Goal: Task Accomplishment & Management: Complete application form

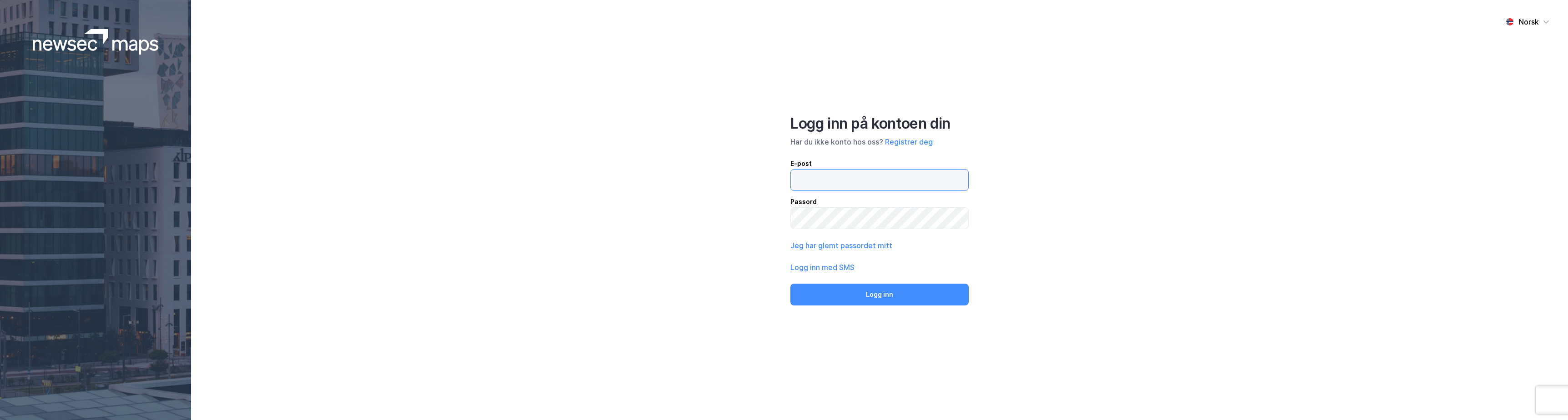
click at [863, 175] on input "email" at bounding box center [879, 180] width 177 height 21
click at [903, 141] on button "Registrer deg" at bounding box center [908, 142] width 48 height 11
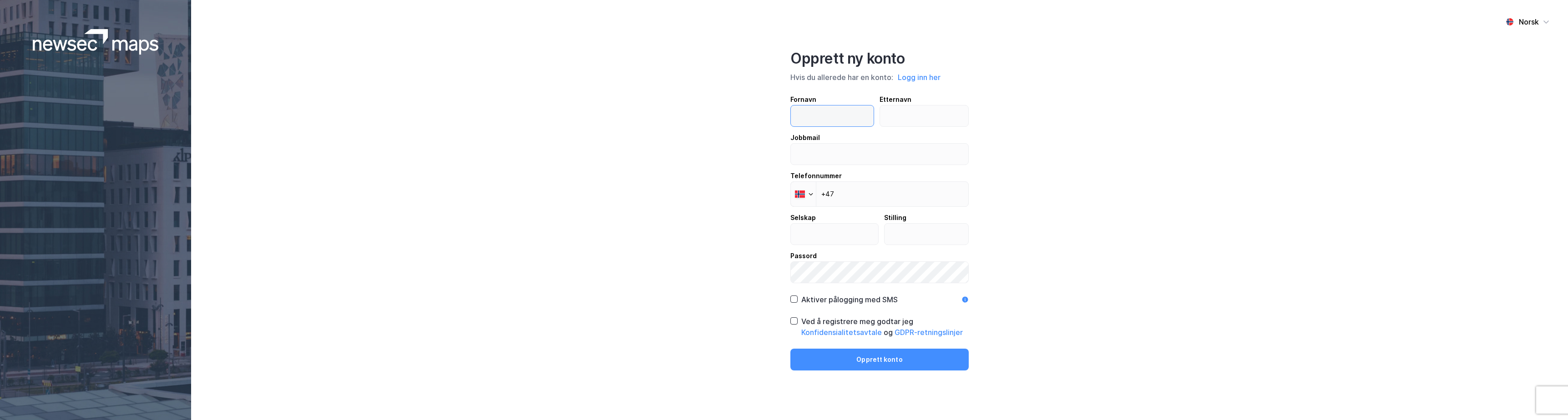
click at [824, 119] on input "text" at bounding box center [832, 116] width 83 height 21
type input "Elsa"
type input "Malaeva"
type input "elmal@svw.no"
click at [889, 184] on input "+47" at bounding box center [880, 194] width 179 height 26
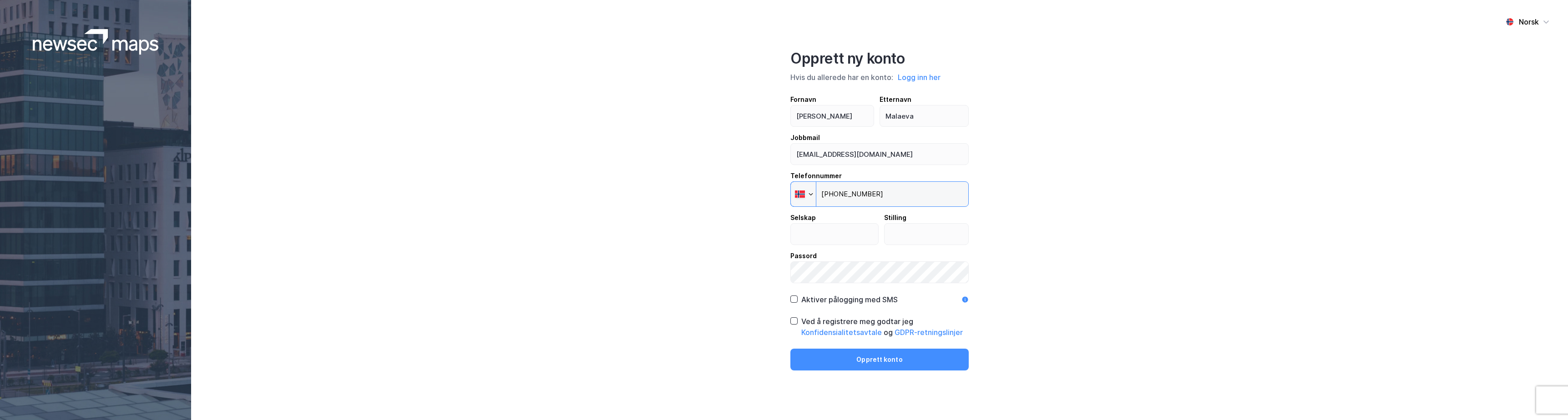
type input "+47 469 68 633"
click at [855, 234] on input "text" at bounding box center [834, 234] width 87 height 21
click at [854, 235] on input "text" at bounding box center [834, 234] width 87 height 21
type input "Advokatfirmaet Simonsen Vogt Wiig"
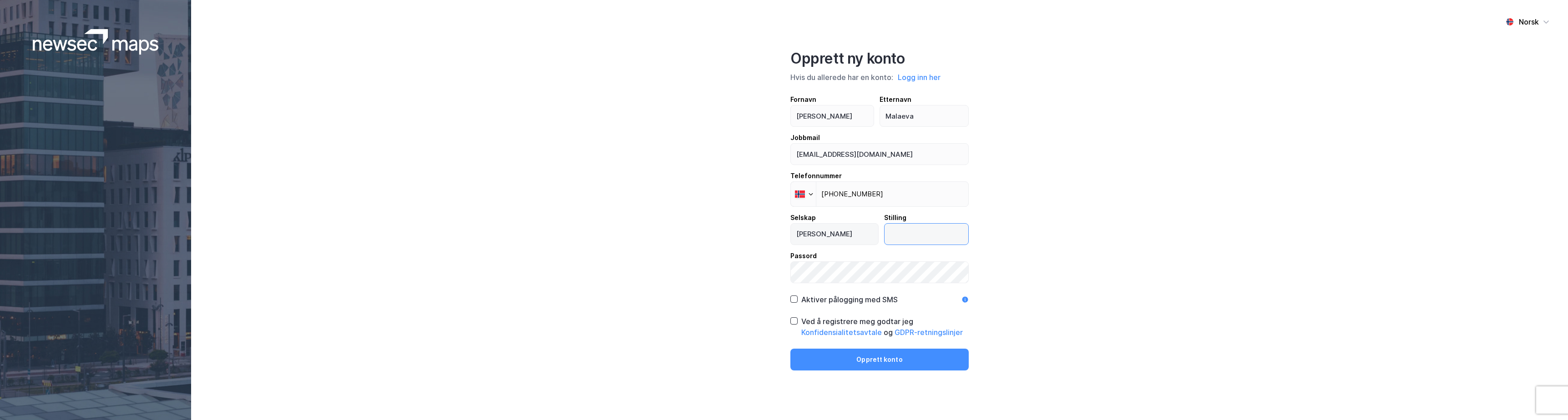
scroll to position [0, 0]
type input "Advokatfullmektig"
drag, startPoint x: 822, startPoint y: 299, endPoint x: 826, endPoint y: 297, distance: 4.5
click at [826, 298] on div "Aktiver pålogging med SMS" at bounding box center [849, 300] width 97 height 11
click at [849, 318] on div "Ved å registrere meg godtar jeg Konfidensialitetsavtale og GDPR-retningslinjer" at bounding box center [884, 327] width 167 height 22
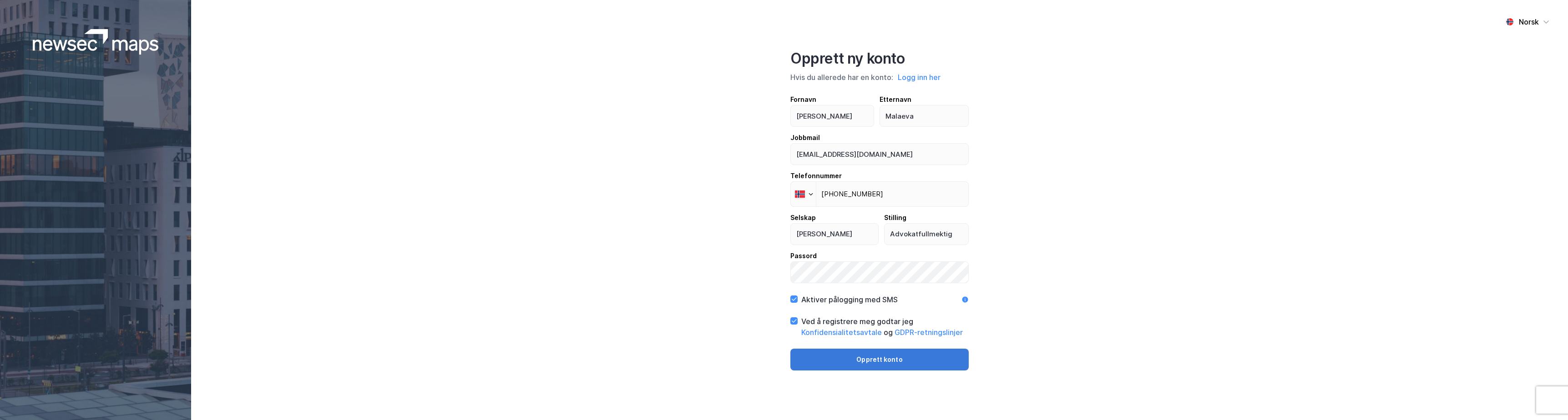
click at [913, 362] on button "Opprett konto" at bounding box center [880, 360] width 179 height 22
click at [871, 358] on button "Opprett konto" at bounding box center [880, 360] width 179 height 22
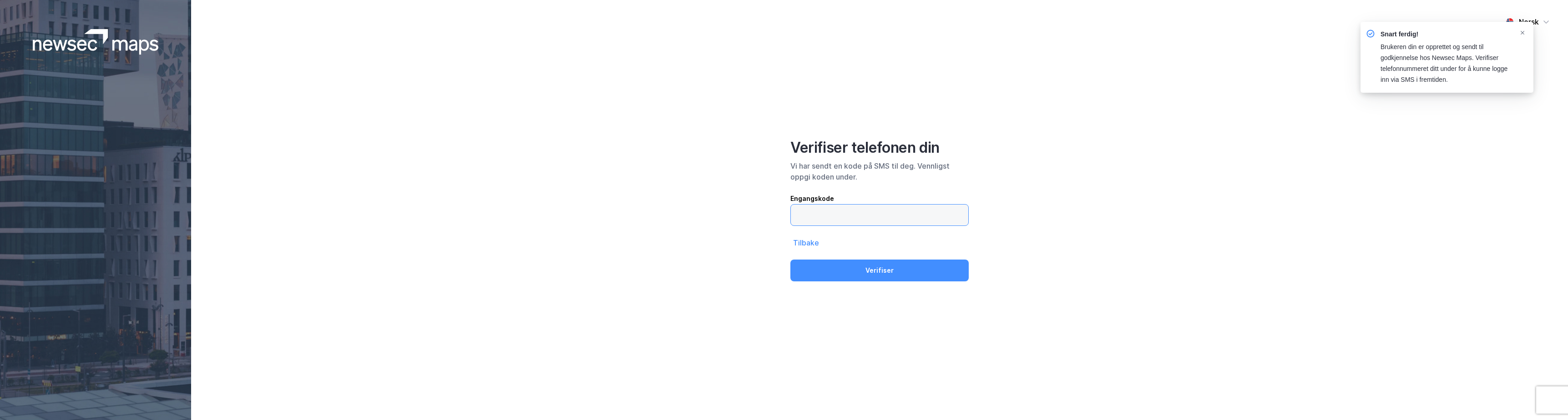
click at [855, 212] on input "text" at bounding box center [879, 215] width 177 height 21
type input "169386"
click at [790, 260] on button "Verifiser" at bounding box center [880, 271] width 179 height 22
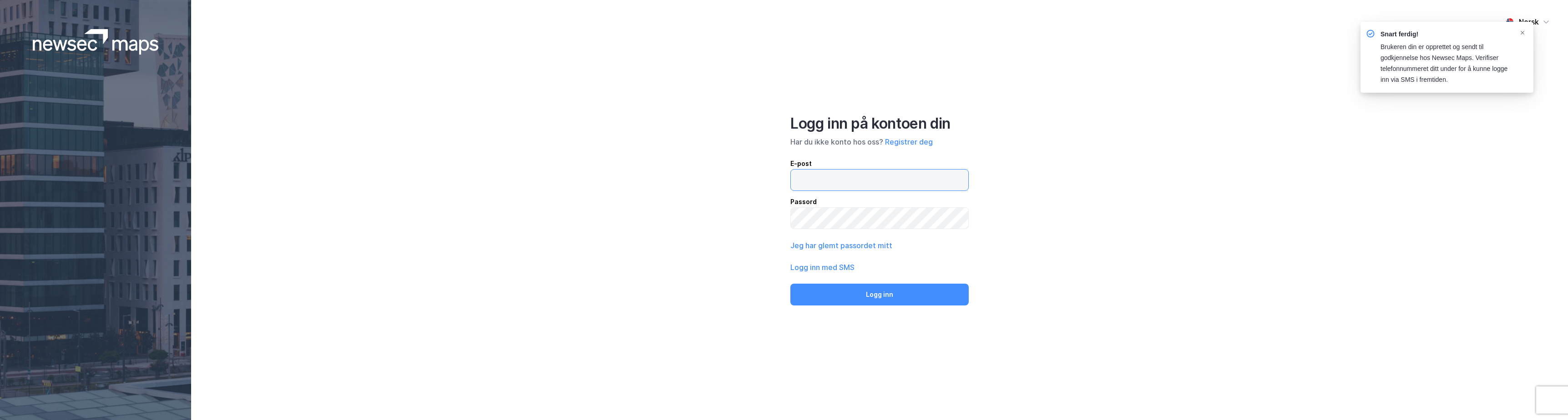
click at [951, 172] on input "email" at bounding box center [879, 180] width 177 height 21
type input "elmal@svw.no"
click at [790, 283] on button "Logg inn" at bounding box center [880, 294] width 179 height 22
click at [1456, 78] on div "Brukeren din er opprettet og sendt til godkjennelse hos Newsec Maps. Verifiser …" at bounding box center [1446, 64] width 131 height 44
type input "elmal@svw.no"
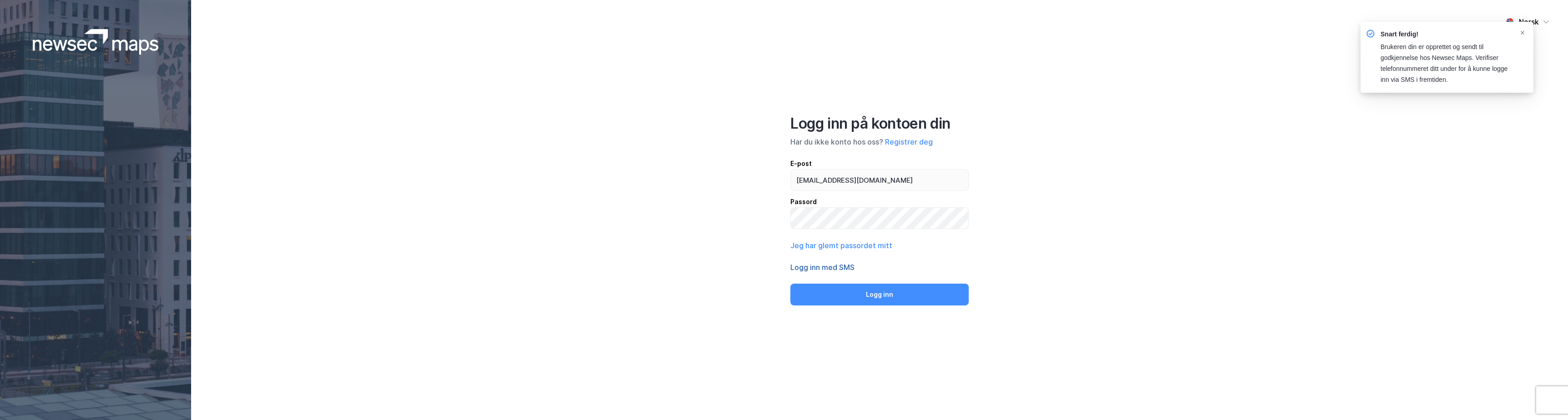
click at [826, 266] on button "Logg inn med SMS" at bounding box center [822, 267] width 64 height 11
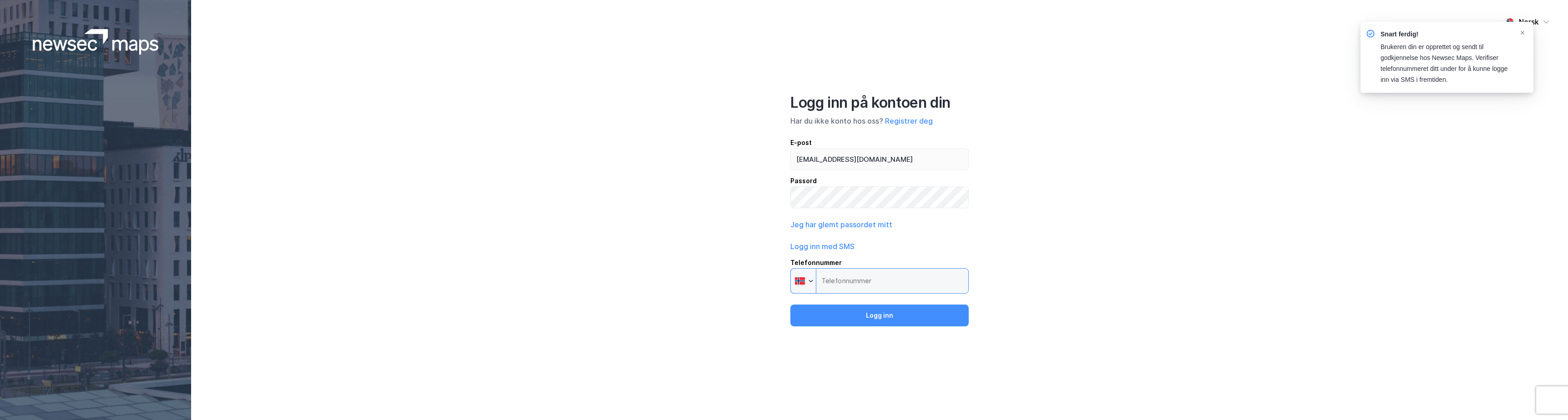
click at [874, 279] on input "Telefonnummer Phone" at bounding box center [880, 281] width 179 height 26
click at [870, 279] on input "Telefonnummer Phone" at bounding box center [880, 281] width 179 height 26
drag, startPoint x: 870, startPoint y: 279, endPoint x: 866, endPoint y: 283, distance: 5.7
click at [866, 283] on input "Telefonnummer Phone" at bounding box center [880, 281] width 179 height 26
click at [851, 181] on div "Passord" at bounding box center [880, 181] width 179 height 11
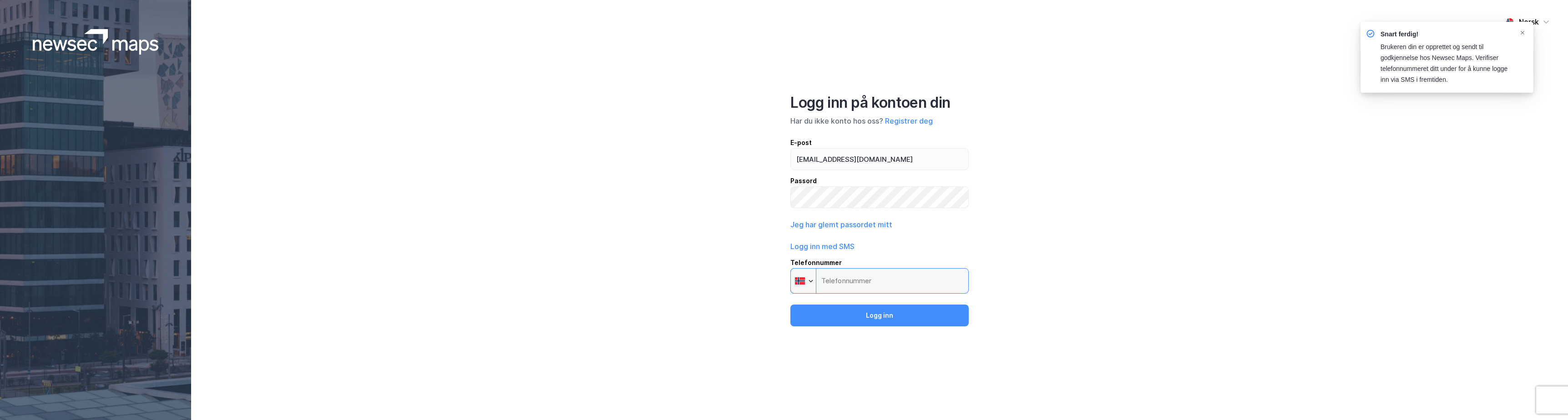
click at [846, 285] on input "Telefonnummer Phone" at bounding box center [880, 281] width 179 height 26
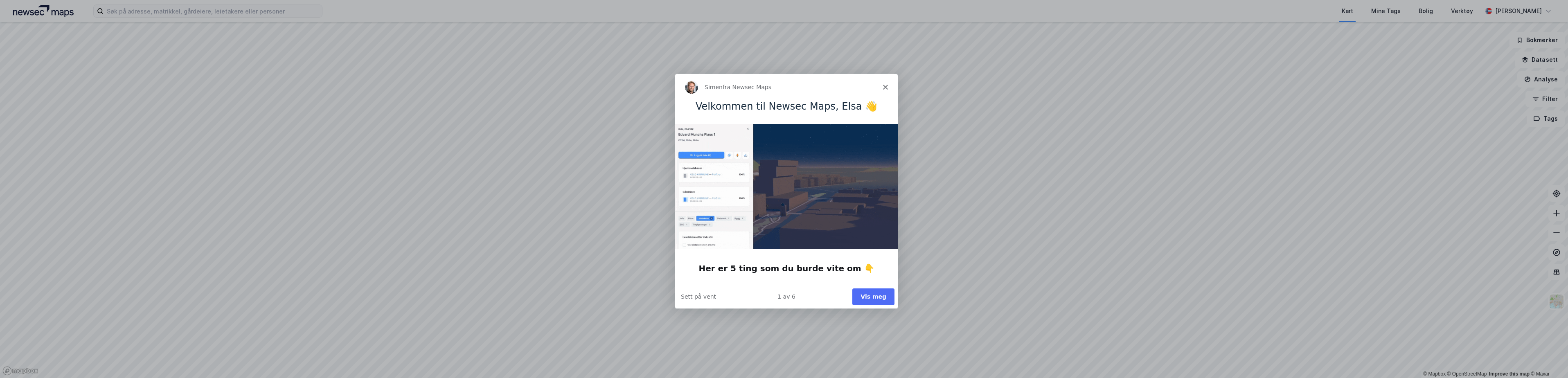
click at [876, 296] on button "Vis meg" at bounding box center [873, 296] width 42 height 17
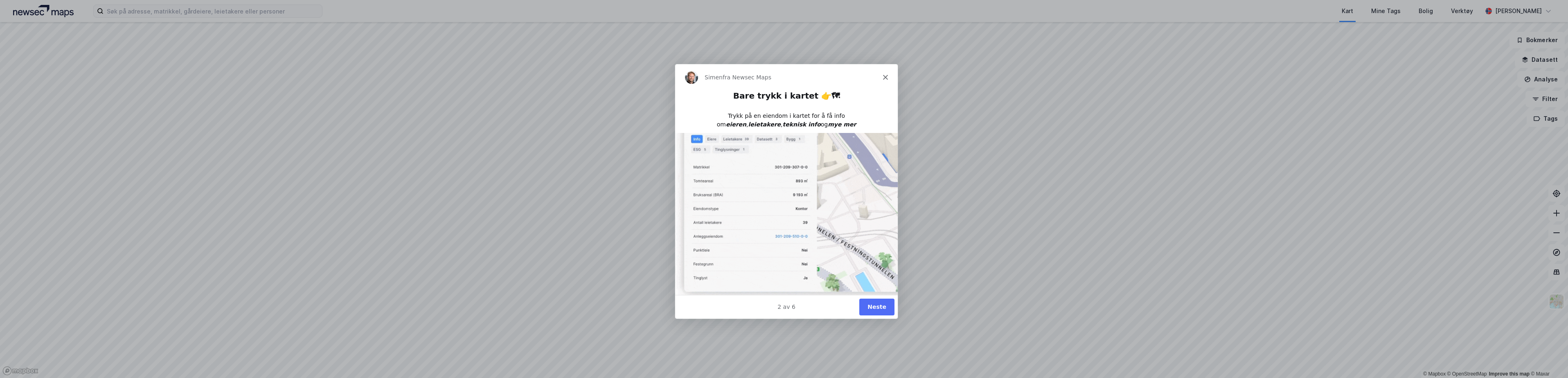
click at [881, 301] on button "Neste" at bounding box center [877, 307] width 35 height 17
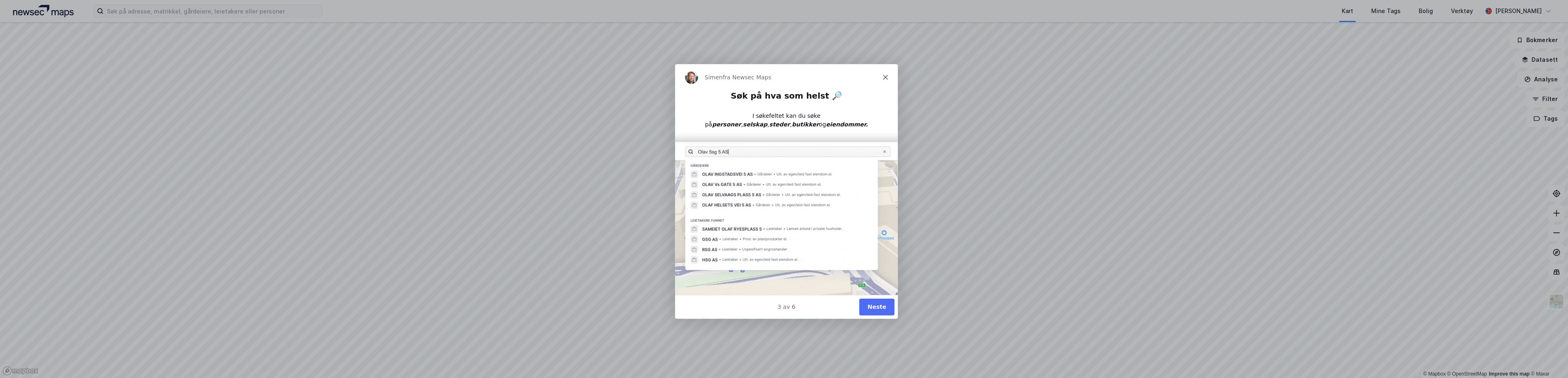
click at [881, 305] on button "Neste" at bounding box center [877, 307] width 35 height 17
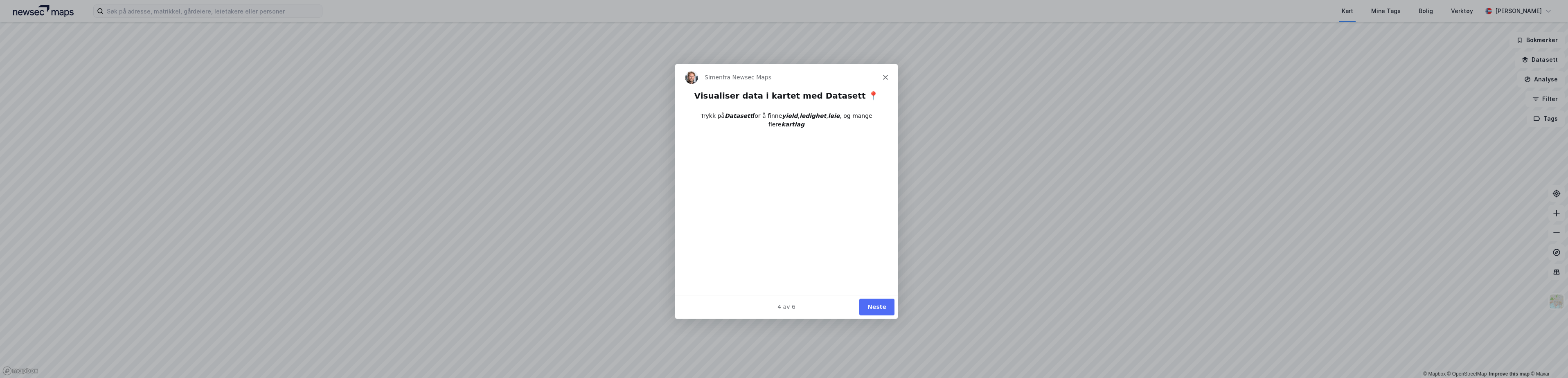
click at [880, 303] on button "Neste" at bounding box center [877, 307] width 35 height 17
click at [880, 303] on button "Neste" at bounding box center [877, 307] width 35 height 17
click at [878, 304] on button "Ferdig" at bounding box center [875, 307] width 37 height 17
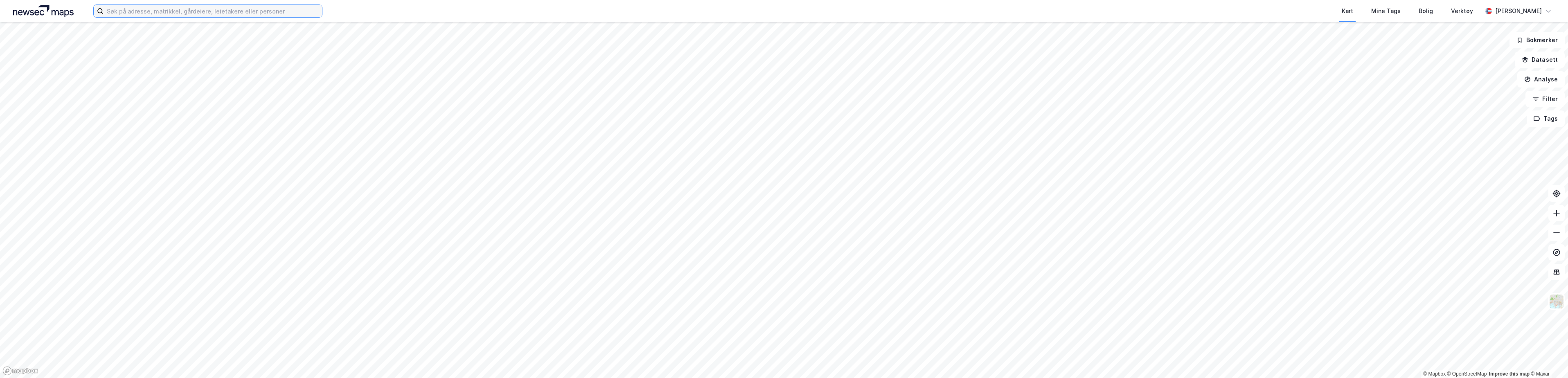
click at [163, 13] on input at bounding box center [212, 11] width 219 height 12
